Goal: Task Accomplishment & Management: Use online tool/utility

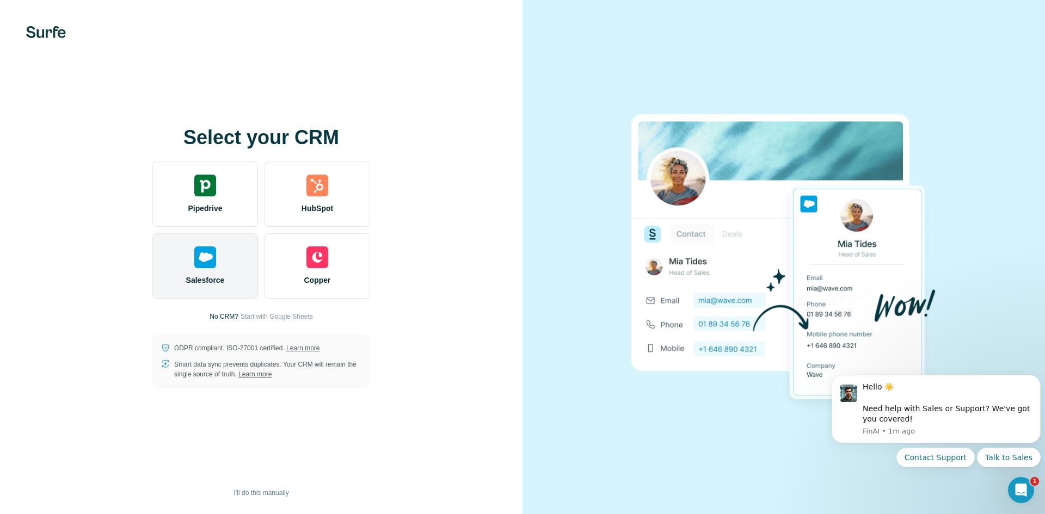
click at [236, 287] on div "Salesforce" at bounding box center [205, 265] width 106 height 65
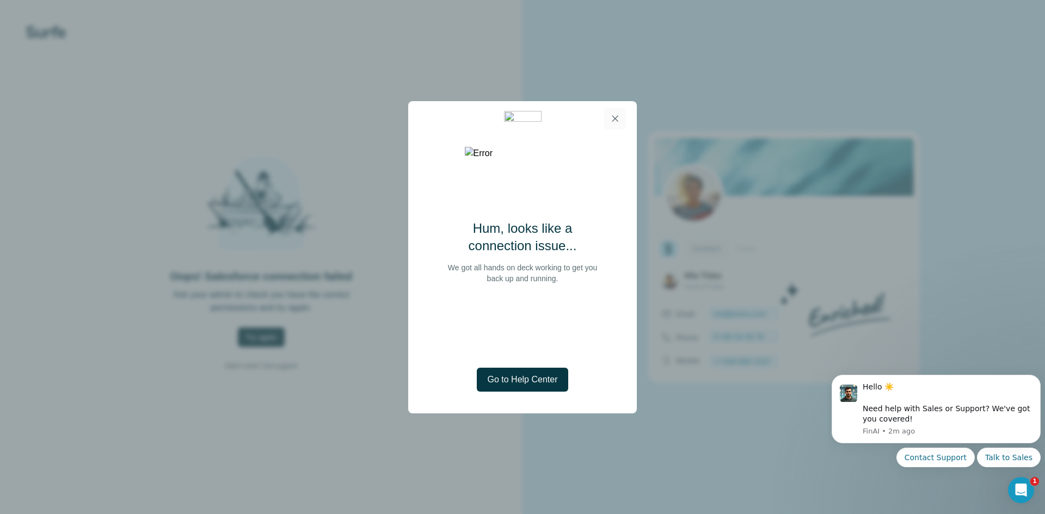
click at [621, 113] on button "button" at bounding box center [615, 119] width 22 height 22
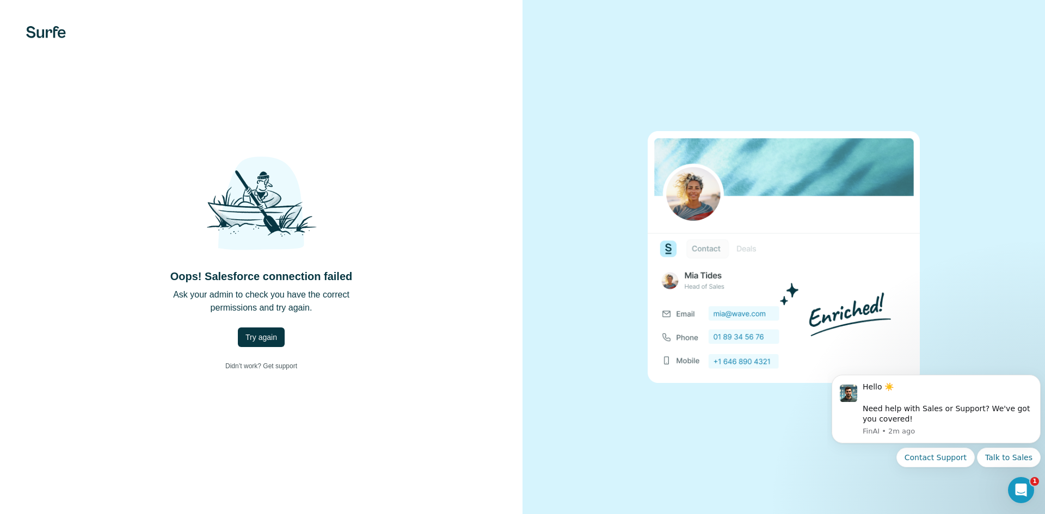
click at [444, 391] on div "Oops! Salesforce connection failed Ask your admin to check you have the correct…" at bounding box center [261, 257] width 522 height 514
click at [251, 353] on div "Oops! Salesforce connection failed Ask your admin to check you have the correct…" at bounding box center [261, 257] width 479 height 238
click at [261, 339] on span "Try again" at bounding box center [261, 337] width 32 height 11
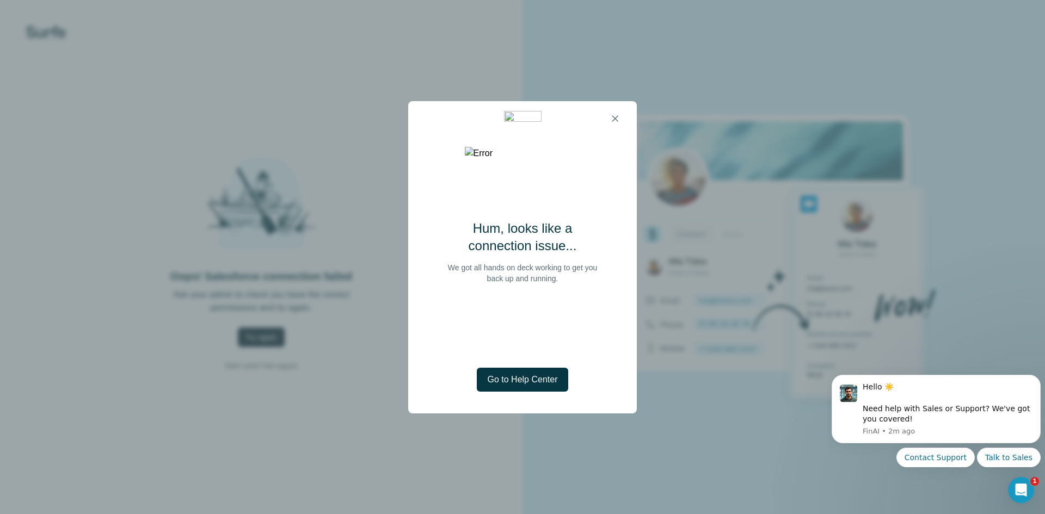
click at [529, 391] on div "Hum, looks like a connection issue... We got all hands on deck working to get y…" at bounding box center [522, 275] width 229 height 278
click at [617, 112] on button "button" at bounding box center [615, 119] width 22 height 22
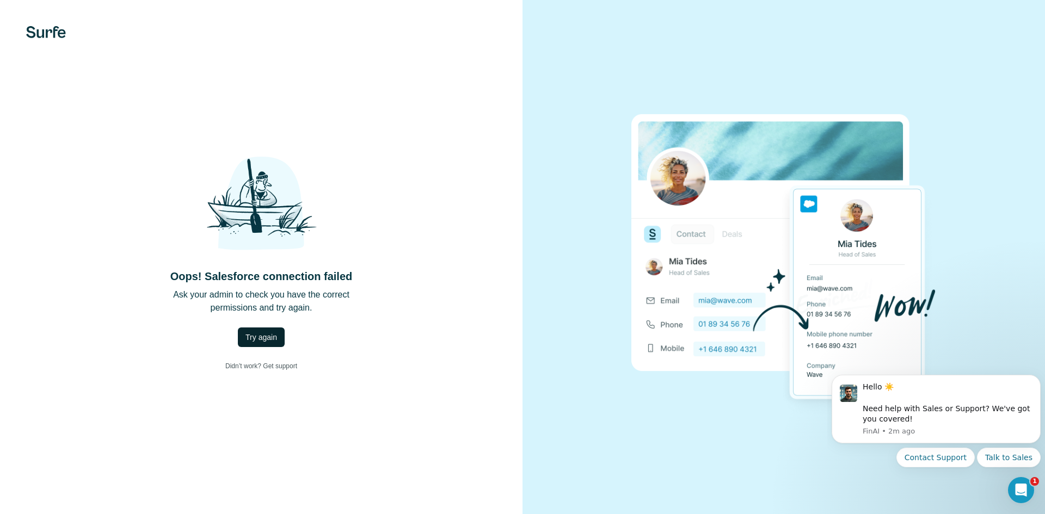
click at [431, 332] on div "Oops! Salesforce connection failed Ask your admin to check you have the correct…" at bounding box center [261, 257] width 479 height 238
click at [266, 338] on span "Try again" at bounding box center [261, 337] width 32 height 11
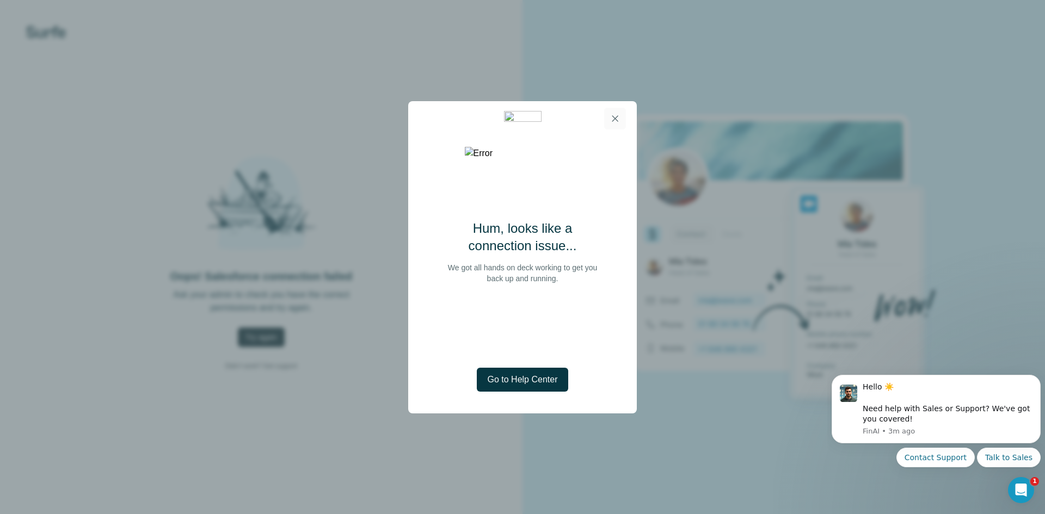
click at [618, 116] on icon "button" at bounding box center [614, 118] width 11 height 11
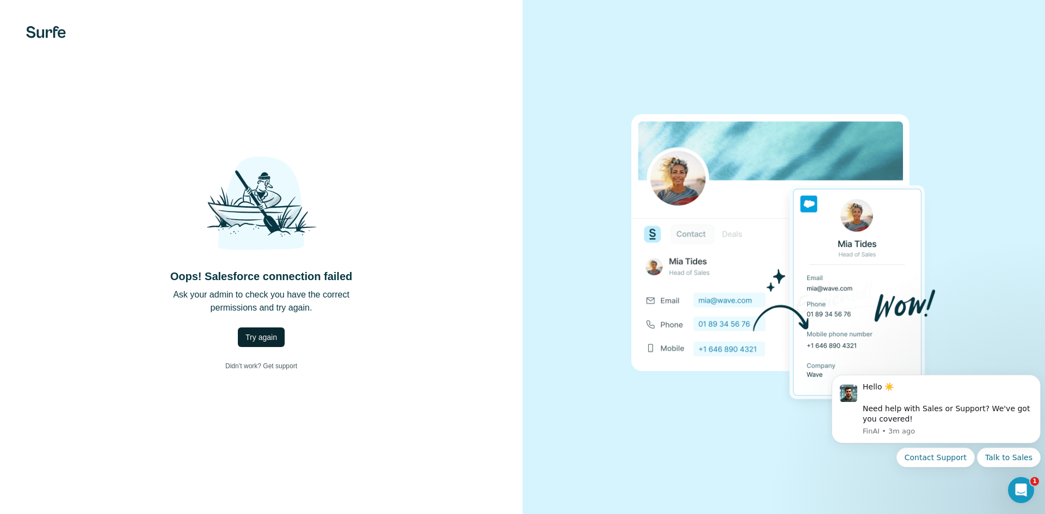
click at [33, 33] on img at bounding box center [46, 32] width 40 height 12
click at [267, 320] on div "Oops! Salesforce connection failed Ask your admin to check you have the correct…" at bounding box center [261, 257] width 479 height 238
click at [263, 331] on button "Try again" at bounding box center [261, 338] width 47 height 20
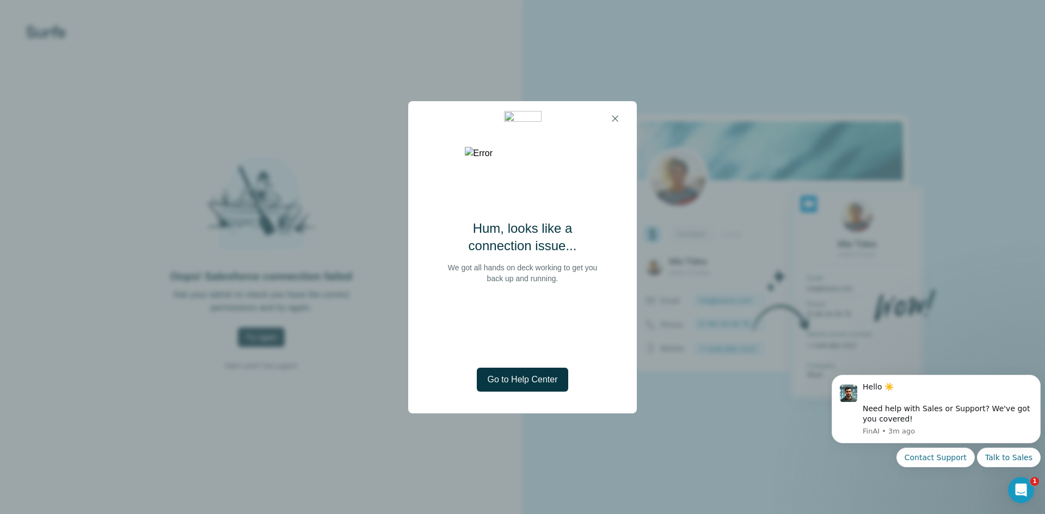
click at [507, 396] on div "Hum, looks like a connection issue... We got all hands on deck working to get y…" at bounding box center [522, 275] width 229 height 278
click at [515, 385] on span "Go to Help Center" at bounding box center [523, 379] width 70 height 13
